Goal: Task Accomplishment & Management: Manage account settings

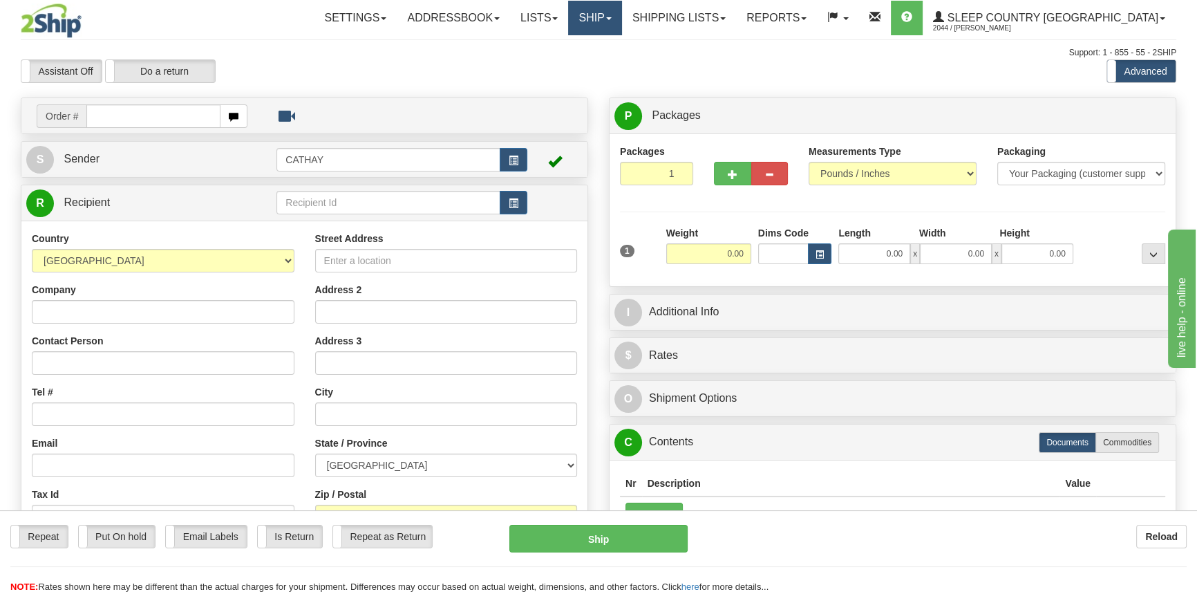
click at [622, 16] on link "Ship" at bounding box center [594, 18] width 53 height 35
click at [622, 57] on link "OnHold / Order Queue" at bounding box center [558, 66] width 125 height 18
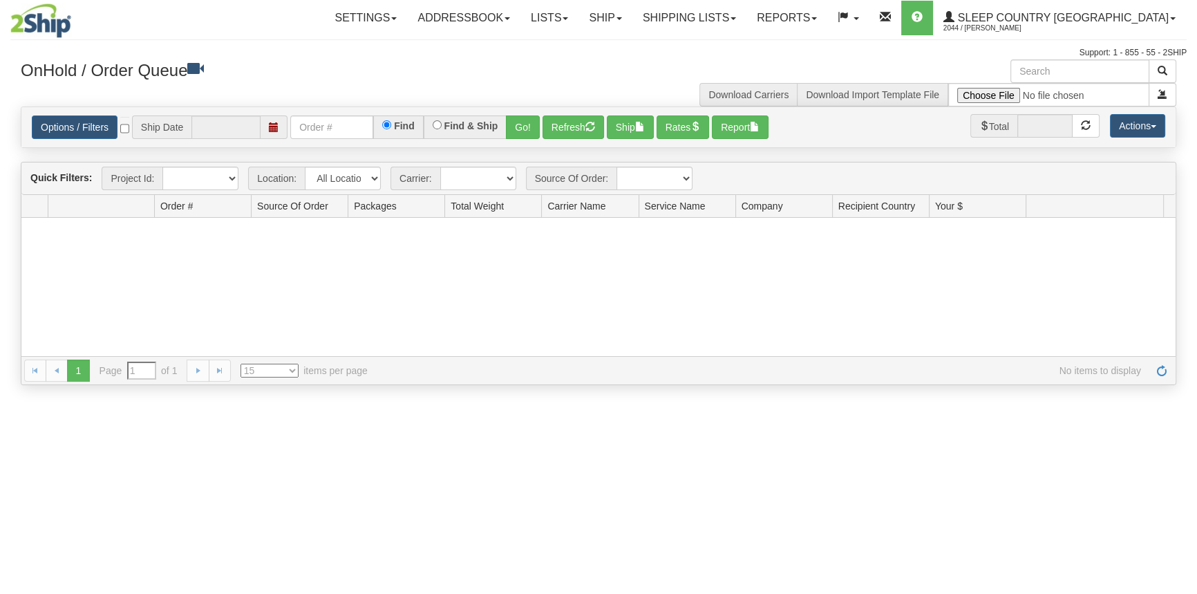
type input "[DATE]"
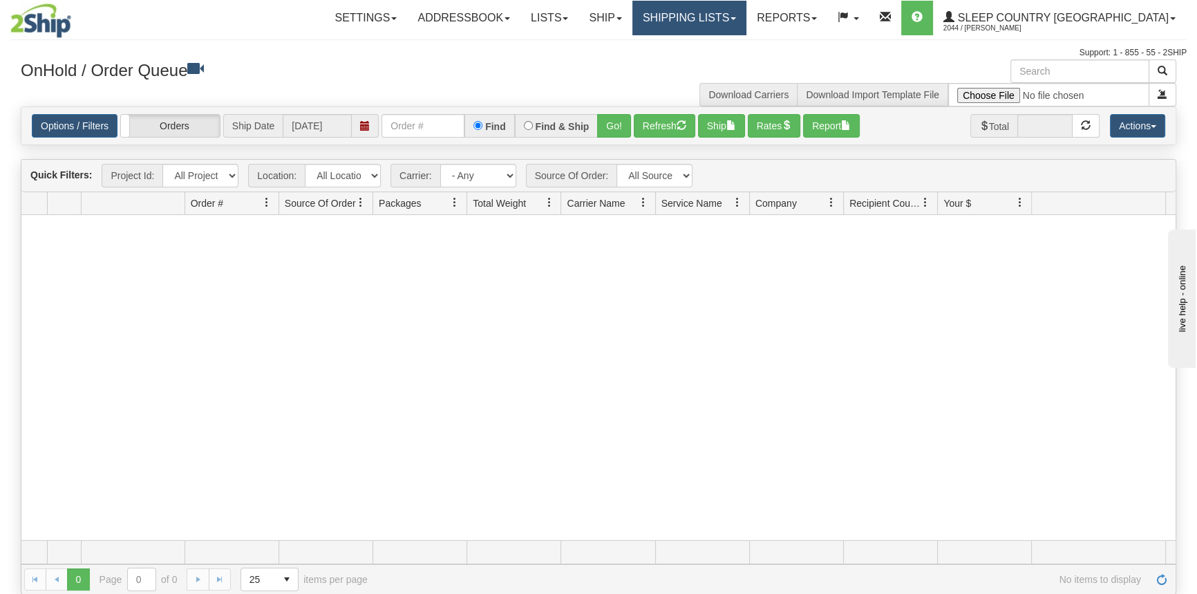
click at [747, 21] on link "Shipping lists" at bounding box center [690, 18] width 114 height 35
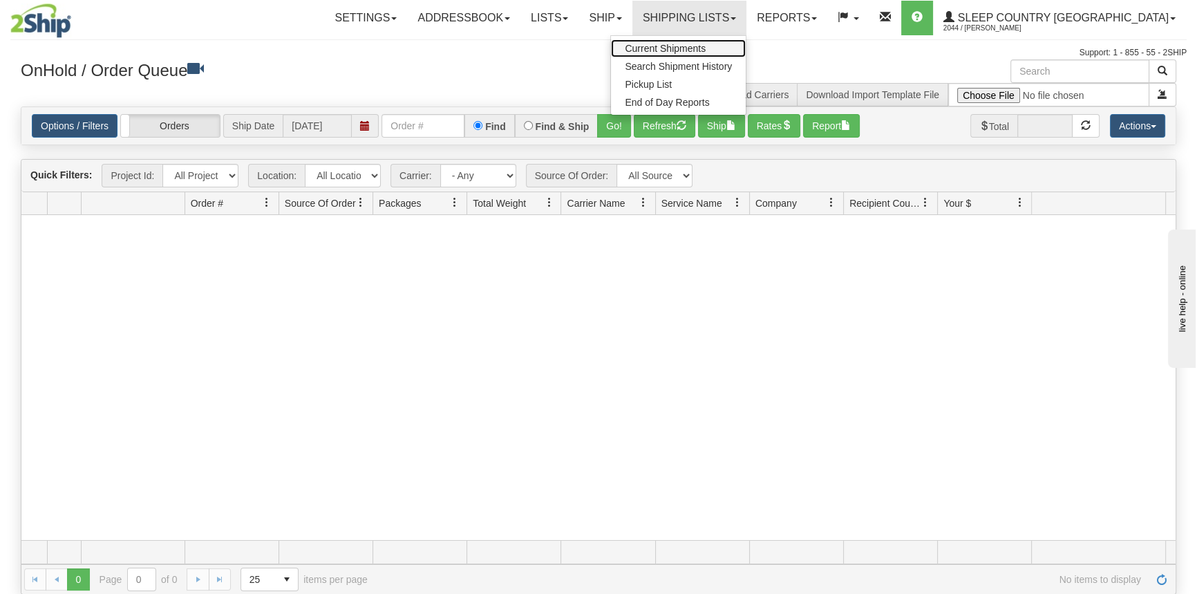
click at [706, 45] on span "Current Shipments" at bounding box center [665, 48] width 81 height 11
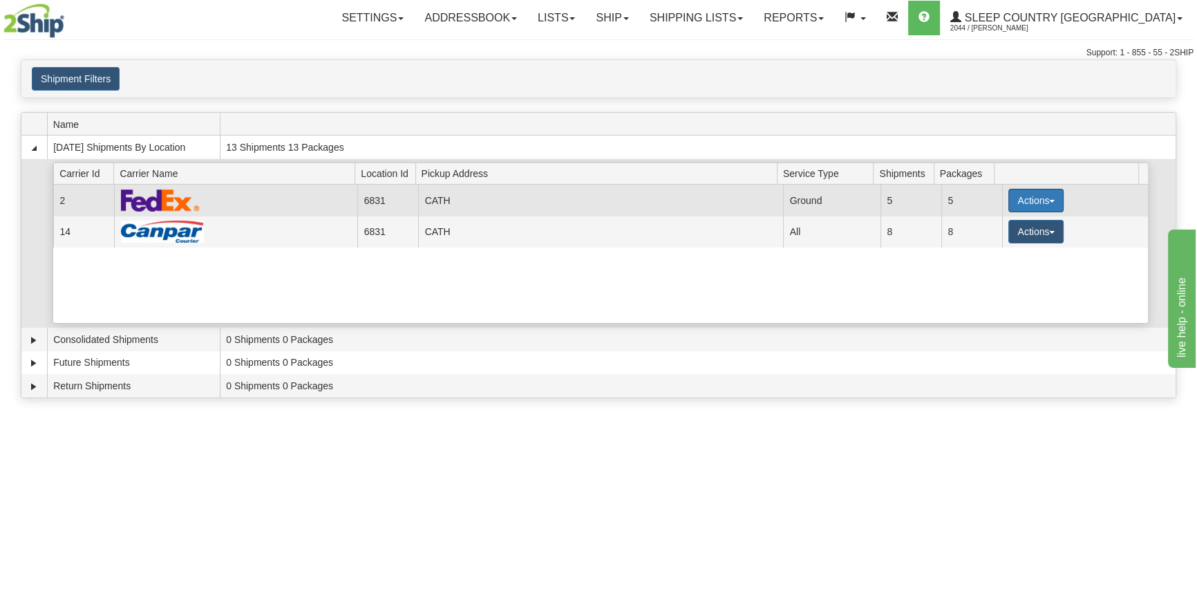
click at [1027, 205] on button "Actions" at bounding box center [1036, 201] width 55 height 24
click at [1002, 236] on link "Close" at bounding box center [1008, 245] width 111 height 18
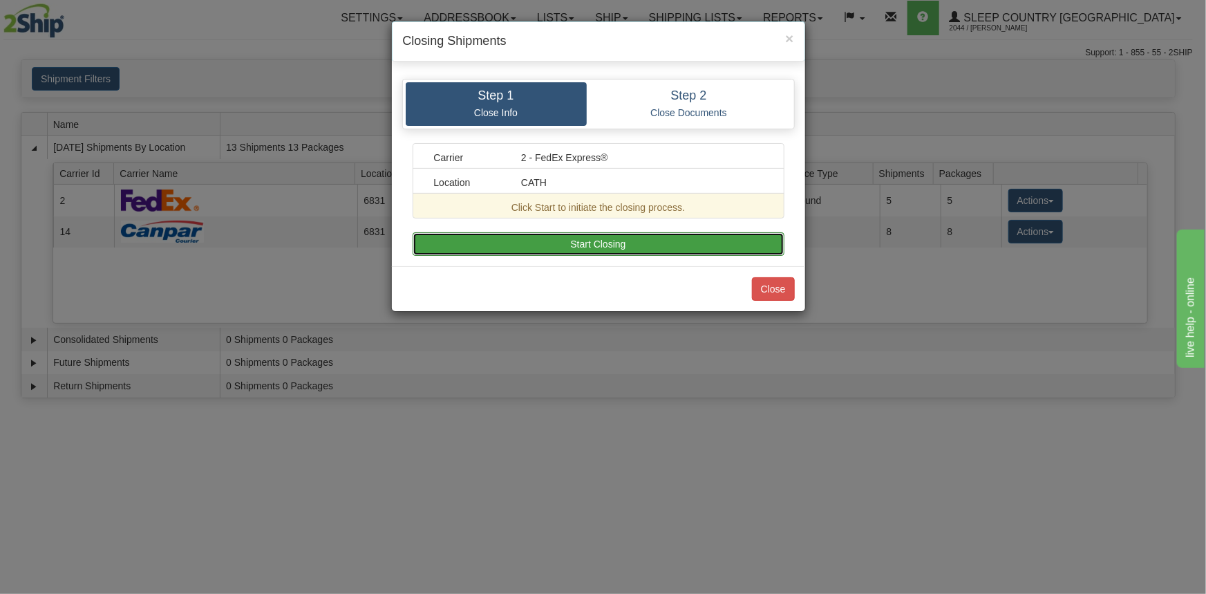
click at [719, 243] on button "Start Closing" at bounding box center [599, 244] width 372 height 24
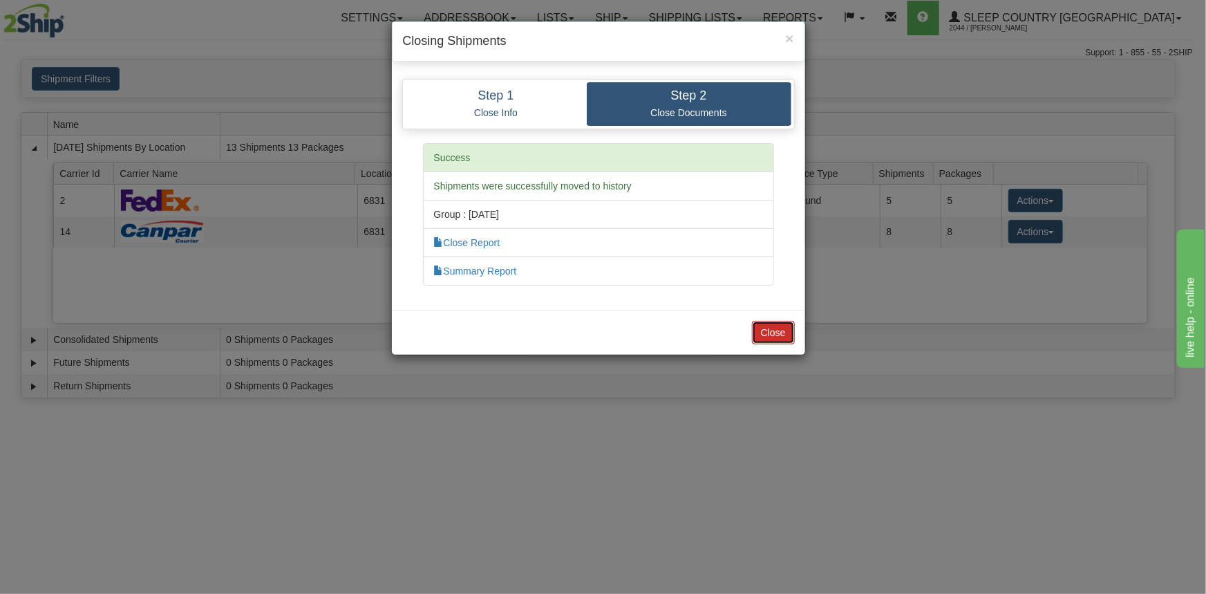
click at [780, 338] on button "Close" at bounding box center [773, 333] width 43 height 24
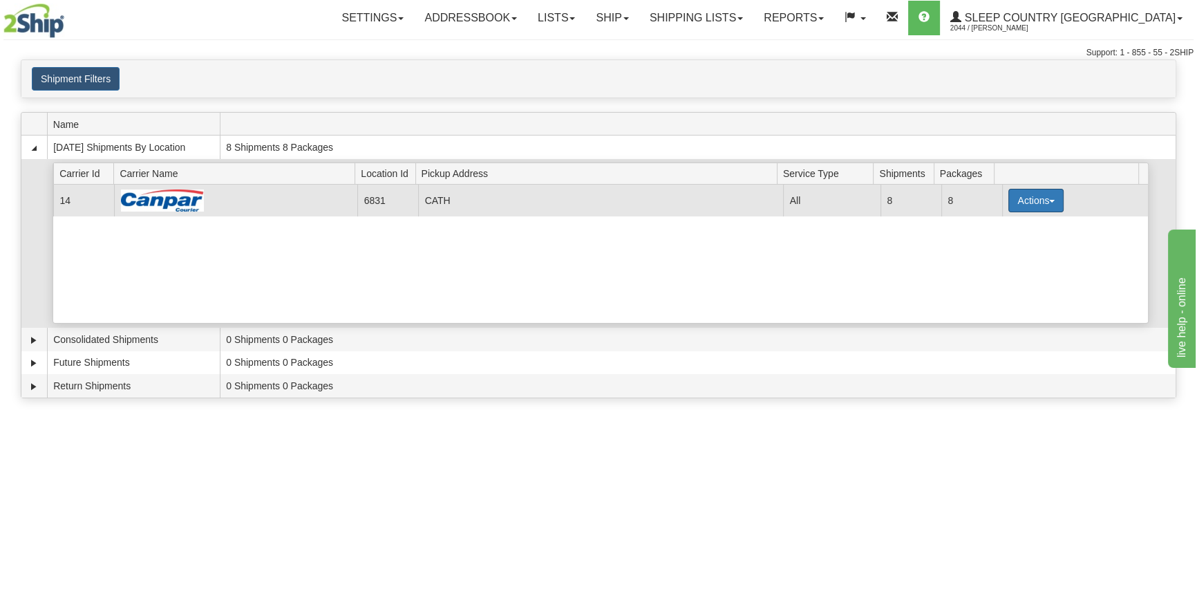
drag, startPoint x: 1020, startPoint y: 202, endPoint x: 1018, endPoint y: 235, distance: 33.3
click at [1020, 202] on button "Actions" at bounding box center [1036, 201] width 55 height 24
click at [1015, 203] on button "Actions" at bounding box center [1036, 201] width 55 height 24
click at [1016, 239] on link "Close" at bounding box center [1008, 245] width 111 height 18
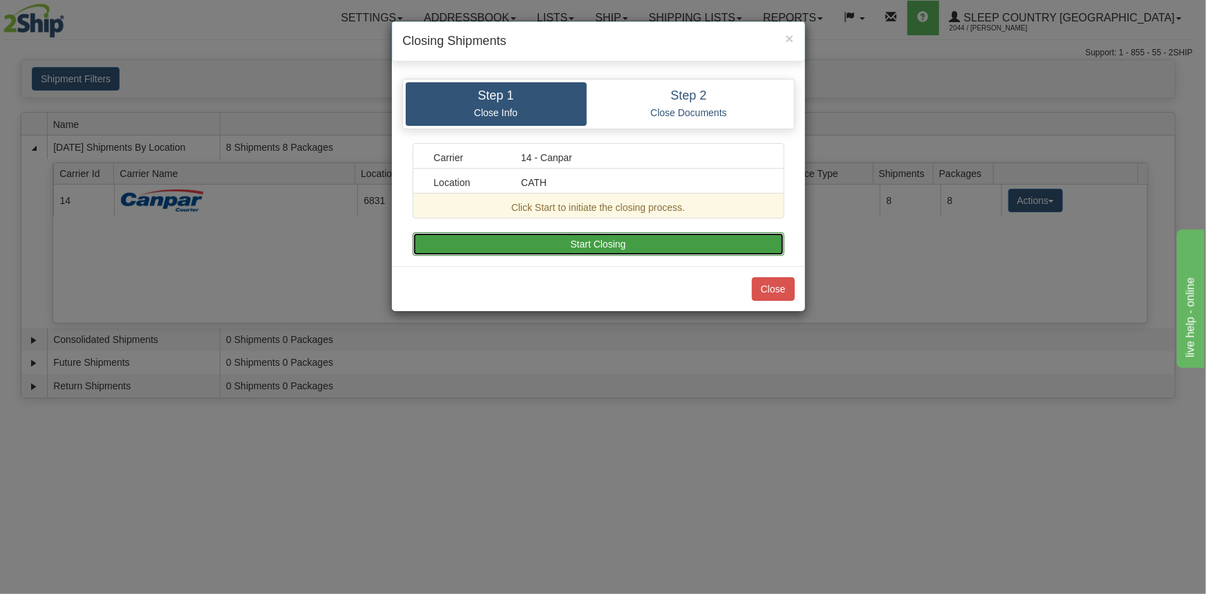
click at [637, 239] on button "Start Closing" at bounding box center [599, 244] width 372 height 24
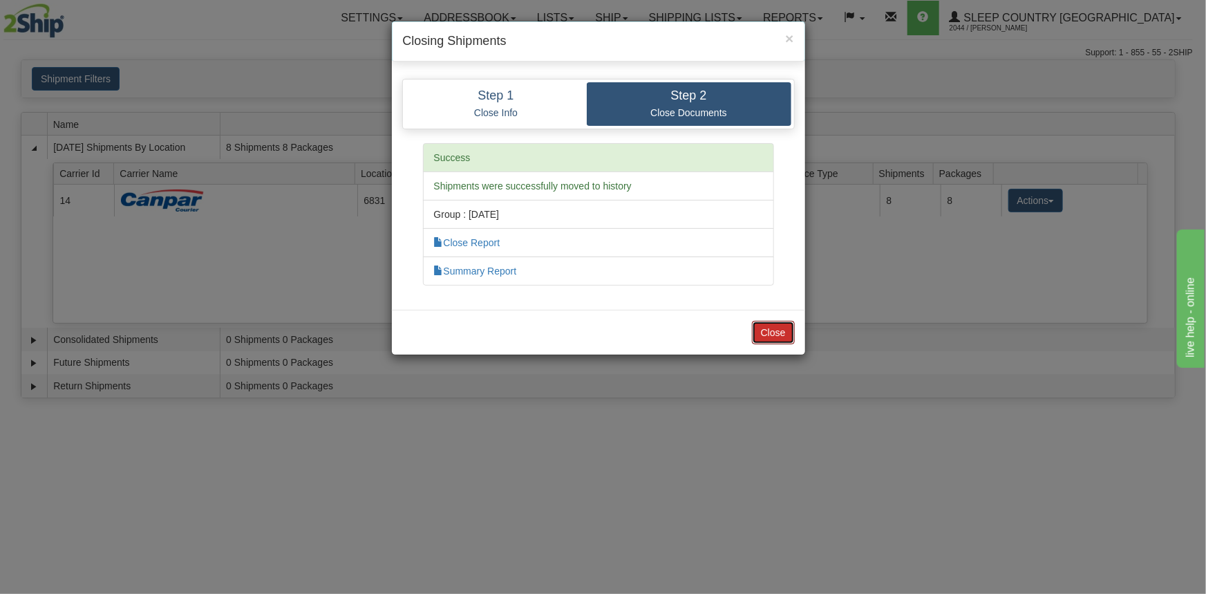
click at [785, 331] on button "Close" at bounding box center [773, 333] width 43 height 24
